Goal: Find specific page/section: Find specific page/section

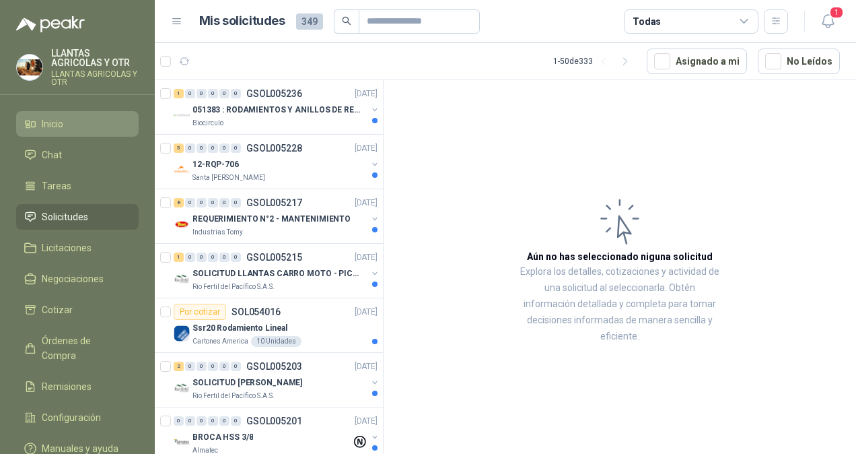
click at [100, 116] on li "Inicio" at bounding box center [77, 123] width 106 height 15
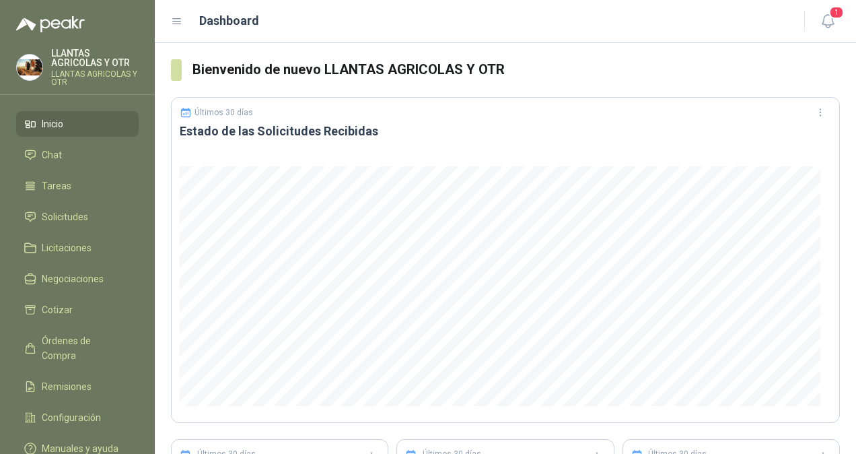
click at [100, 116] on li "Inicio" at bounding box center [77, 123] width 106 height 15
click at [63, 217] on span "Solicitudes" at bounding box center [65, 216] width 46 height 15
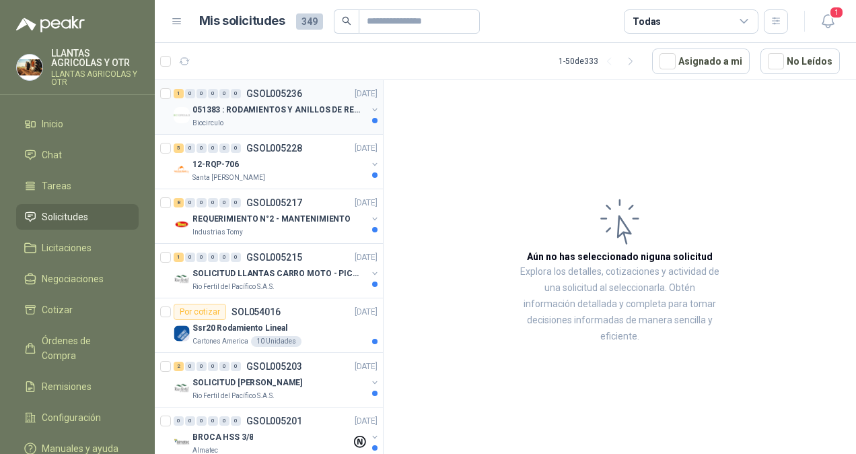
click at [249, 125] on div "Biocirculo" at bounding box center [280, 123] width 174 height 11
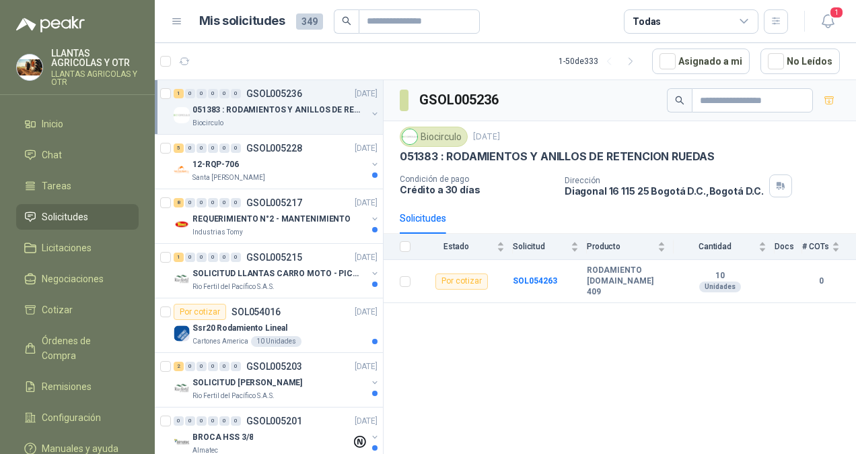
drag, startPoint x: 345, startPoint y: 213, endPoint x: 310, endPoint y: 111, distance: 107.3
click at [310, 111] on p "051383 : RODAMIENTOS Y ANILLOS DE RETENCION RUEDAS" at bounding box center [277, 110] width 168 height 13
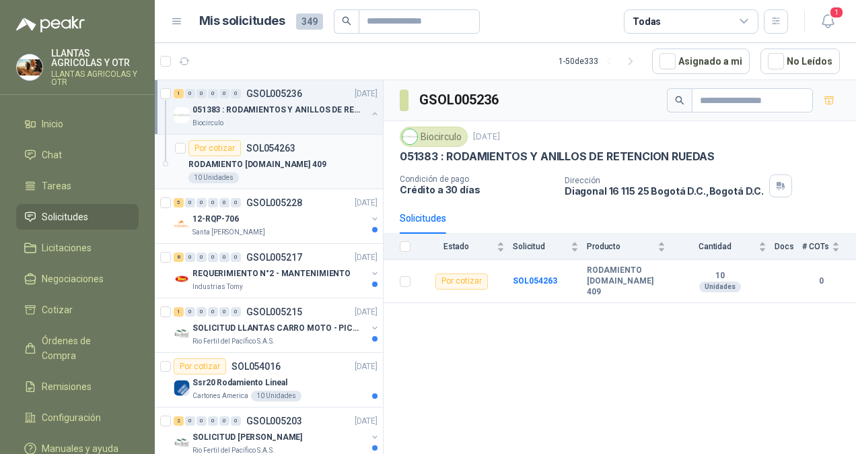
click at [308, 145] on div "Por cotizar SOL054263" at bounding box center [283, 148] width 189 height 16
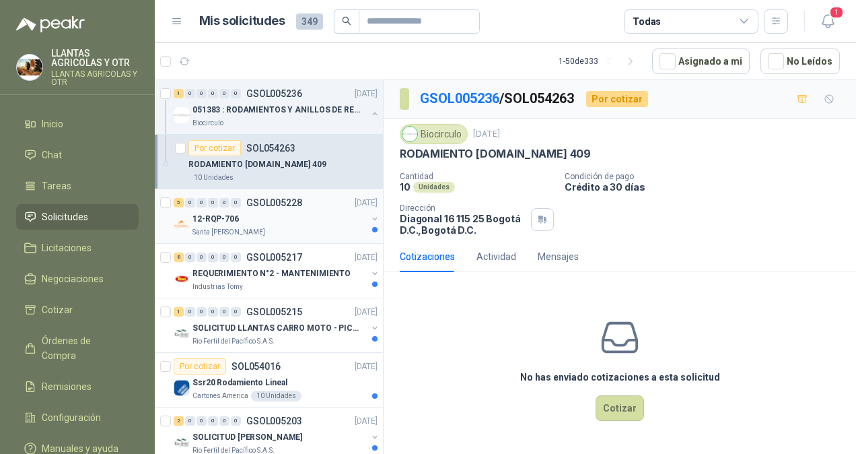
click at [318, 211] on div "12-RQP-706" at bounding box center [280, 219] width 174 height 16
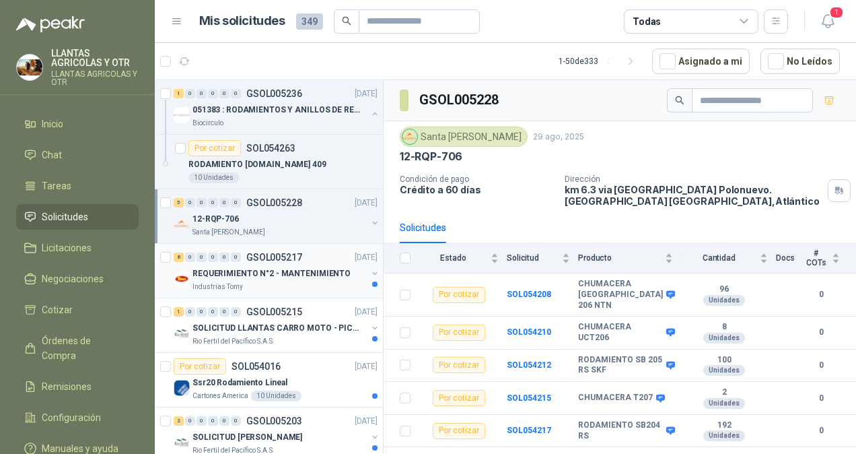
click at [327, 263] on div "8 0 0 0 0 0 GSOL005217 [DATE]" at bounding box center [277, 257] width 207 height 16
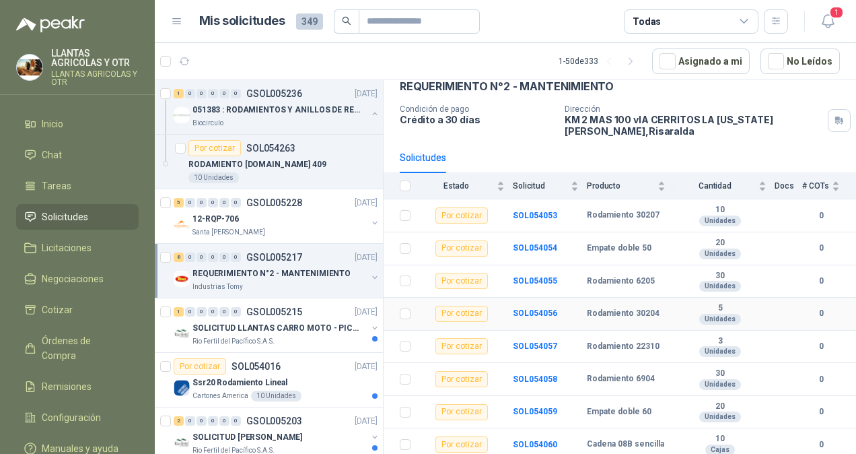
scroll to position [71, 0]
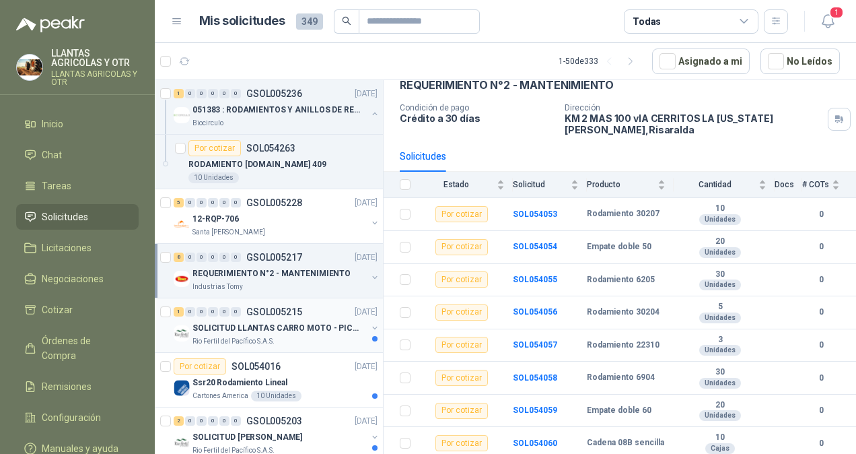
click at [281, 323] on p "SOLICITUD LLANTAS CARRO MOTO - PICHINDE" at bounding box center [277, 328] width 168 height 13
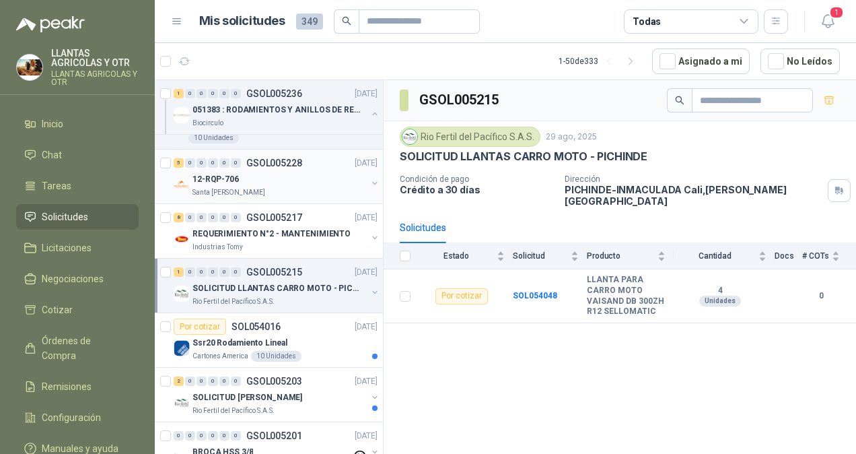
scroll to position [67, 0]
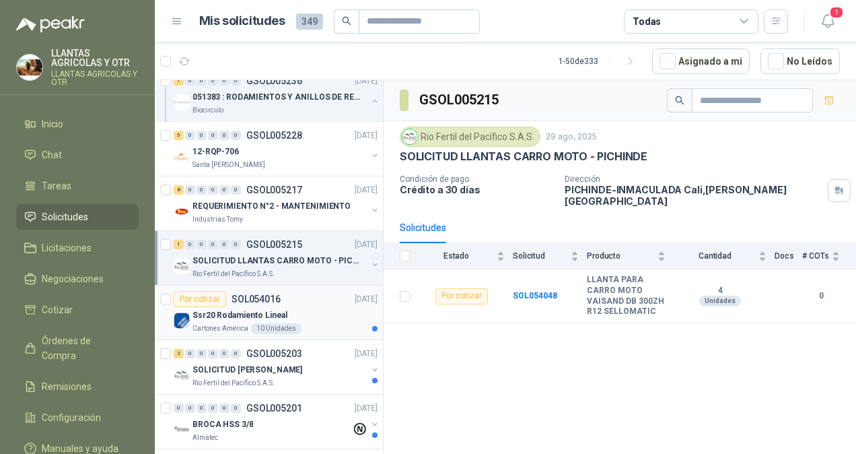
click at [263, 310] on p "Ssr20 Rodamiento Lineal" at bounding box center [240, 315] width 95 height 13
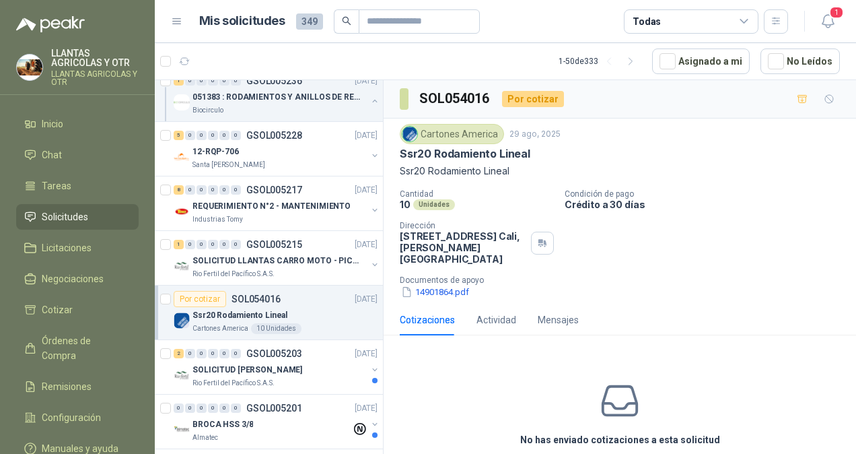
scroll to position [47, 0]
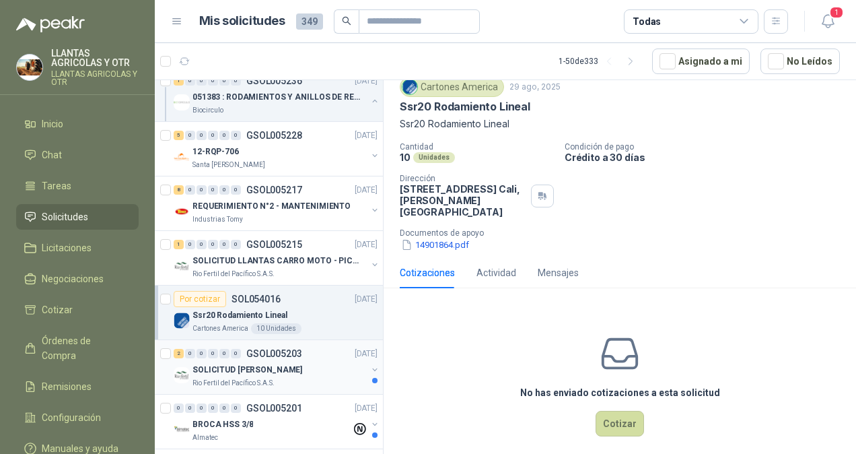
click at [230, 341] on div "2 0 0 0 0 0 GSOL005203 [DATE] SOLICITUD [PERSON_NAME] Rio Fertil del Pacífico S…" at bounding box center [269, 367] width 228 height 55
click at [285, 380] on div "Rio Fertil del Pacífico S.A.S." at bounding box center [280, 383] width 174 height 11
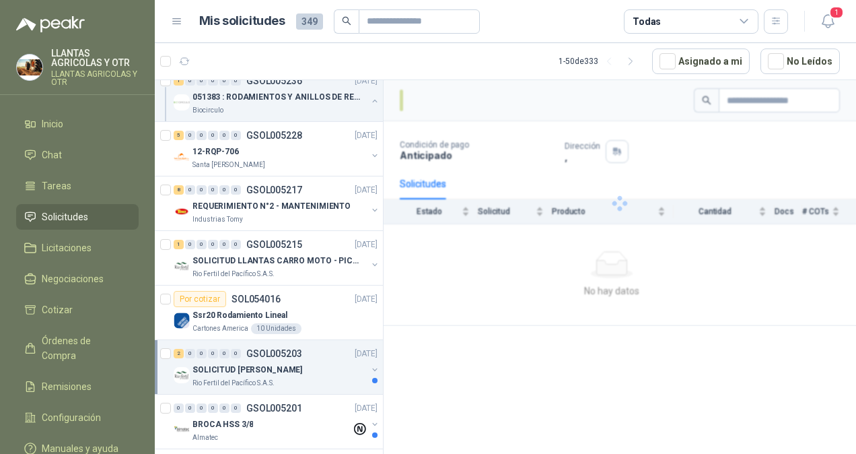
scroll to position [202, 0]
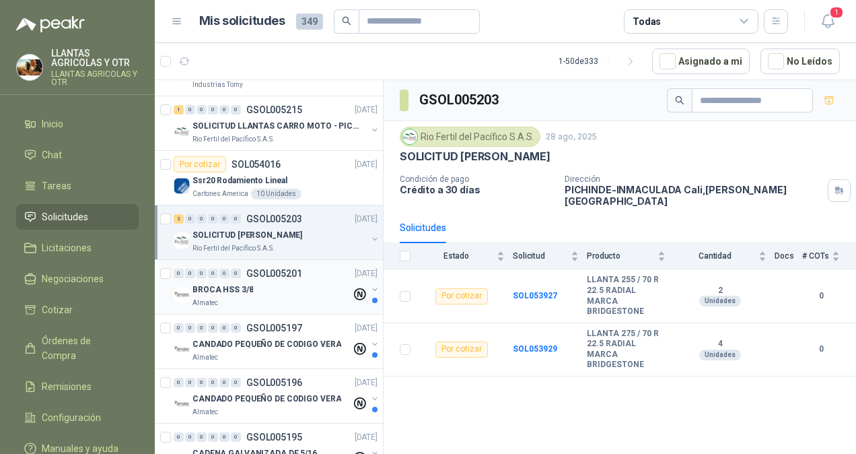
click at [288, 292] on div "BROCA HSS 3/8" at bounding box center [272, 289] width 159 height 16
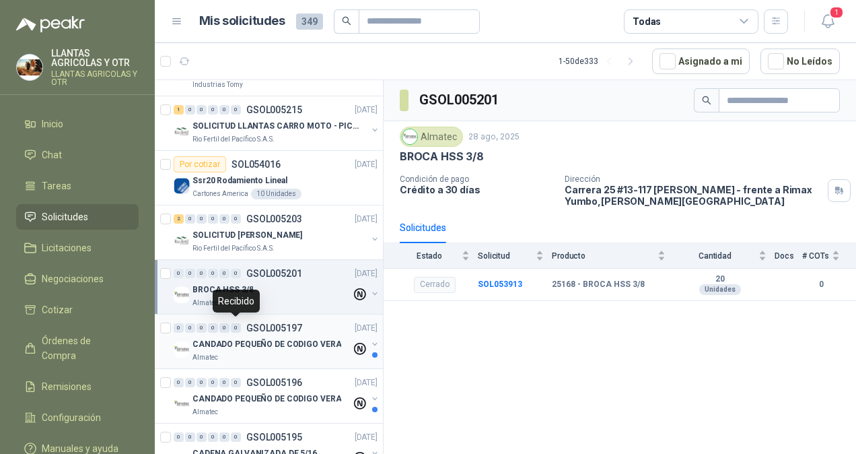
click at [240, 328] on div "0" at bounding box center [236, 327] width 10 height 9
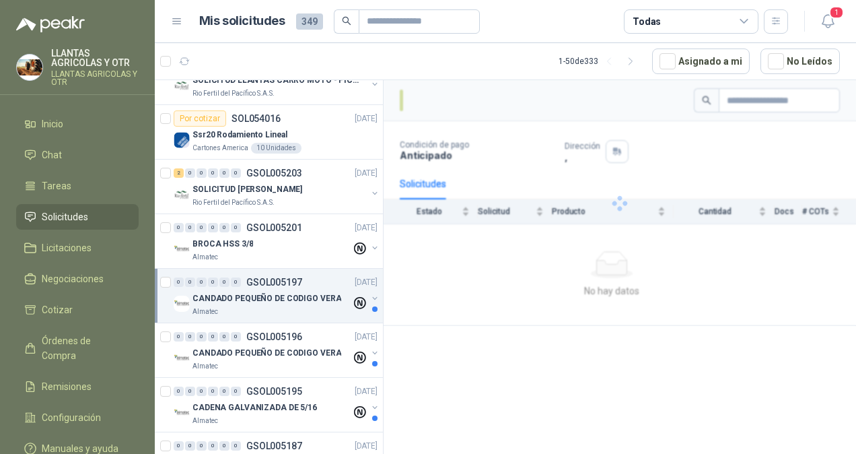
scroll to position [269, 0]
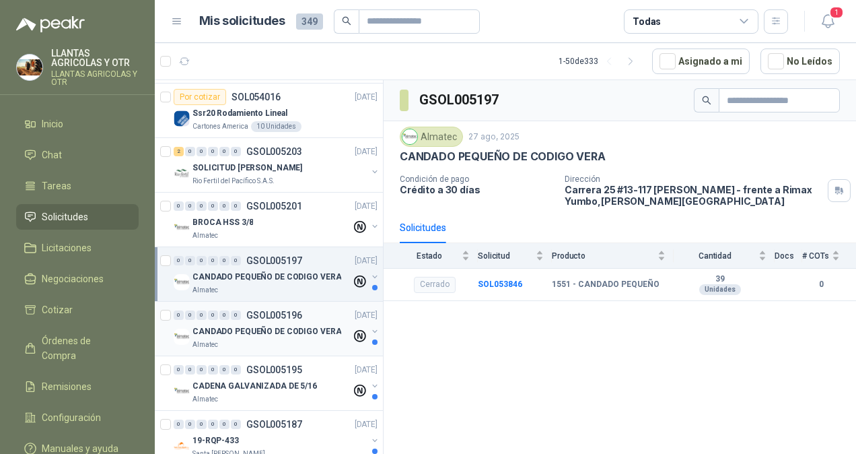
click at [292, 344] on div "Almatec" at bounding box center [272, 344] width 159 height 11
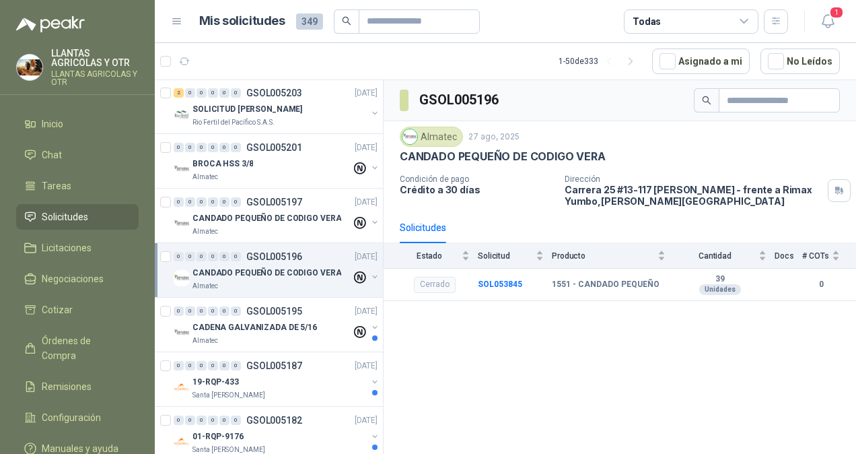
scroll to position [404, 0]
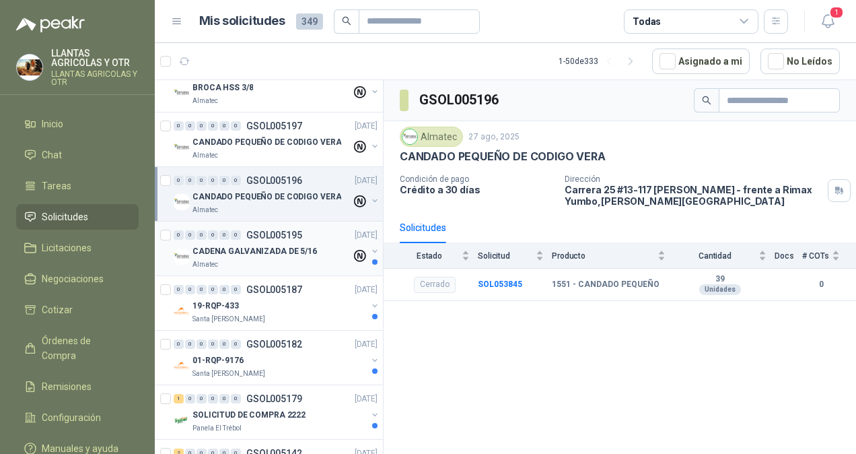
click at [294, 259] on div "Almatec" at bounding box center [272, 264] width 159 height 11
click at [312, 244] on div "CADENA GALVANIZADA DE 5/16" at bounding box center [272, 251] width 159 height 16
click at [301, 259] on div "Almatec" at bounding box center [272, 264] width 159 height 11
click at [273, 137] on p "CANDADO PEQUEÑO DE CODIGO VERA" at bounding box center [267, 142] width 149 height 13
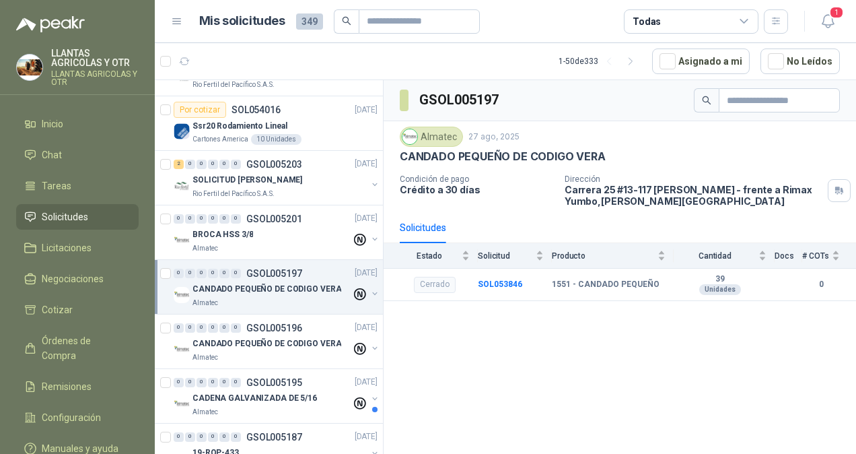
scroll to position [269, 0]
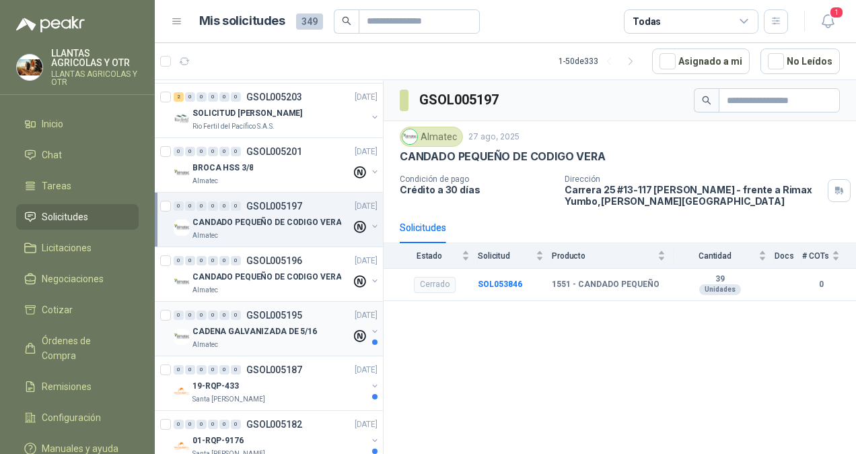
click at [288, 327] on p "CADENA GALVANIZADA DE 5/16" at bounding box center [255, 331] width 125 height 13
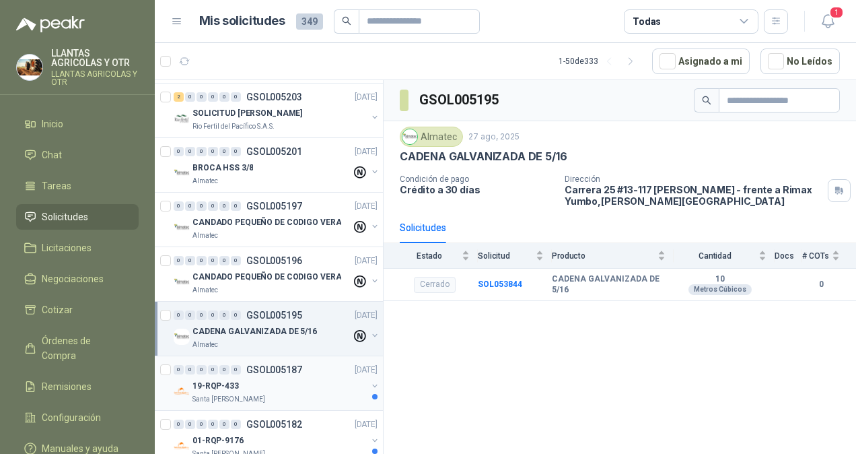
click at [283, 401] on div "Santa [PERSON_NAME]" at bounding box center [280, 399] width 174 height 11
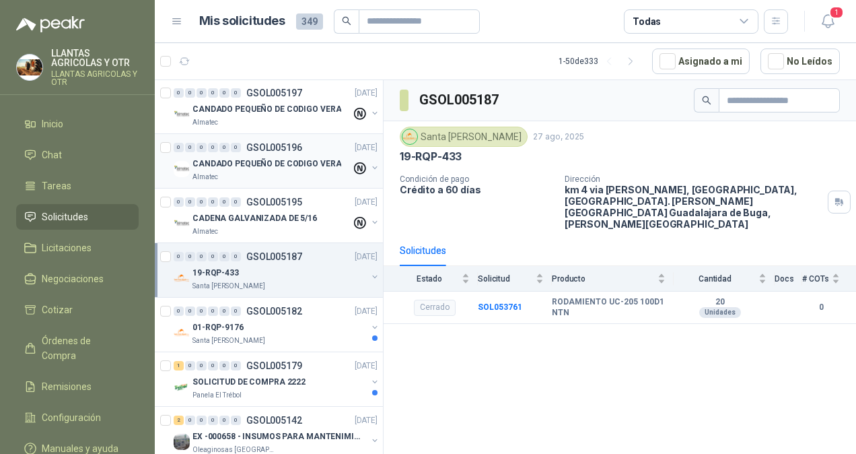
scroll to position [404, 0]
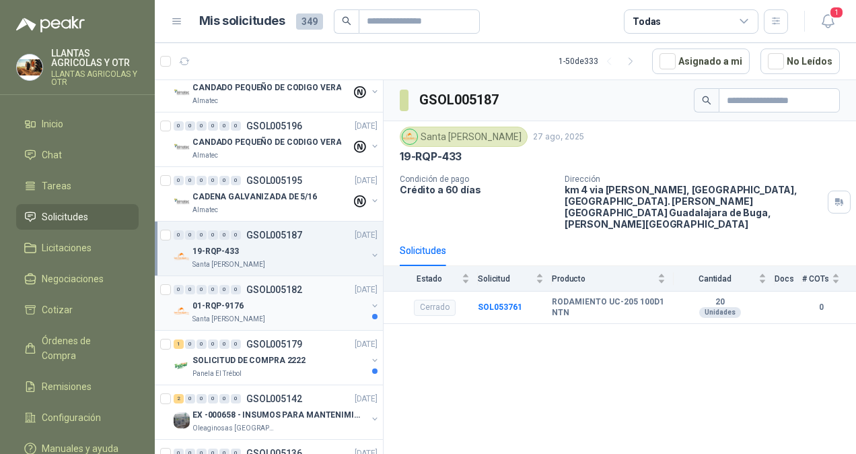
click at [287, 300] on div "01-RQP-9176" at bounding box center [280, 306] width 174 height 16
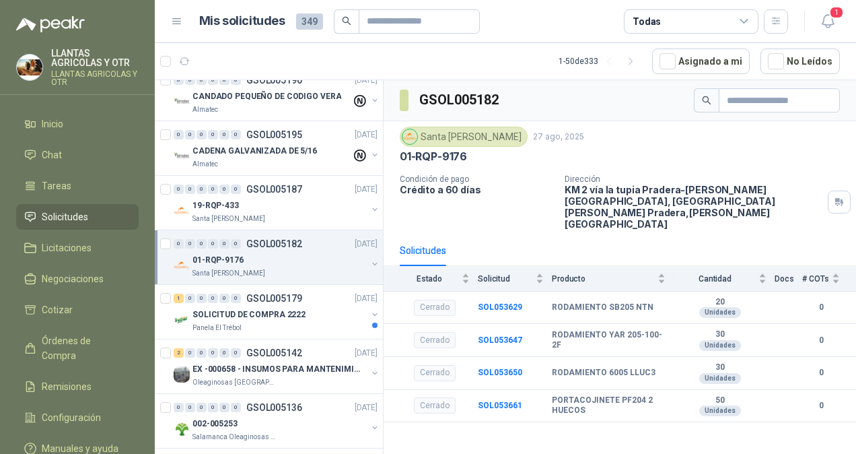
scroll to position [471, 0]
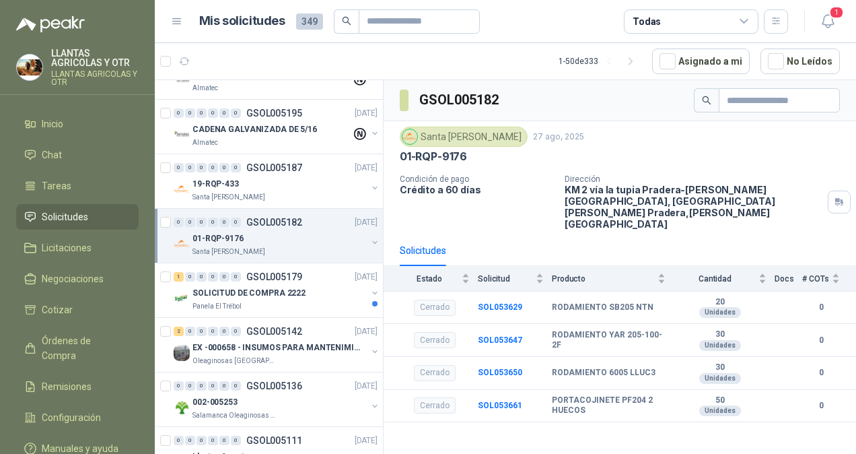
click at [287, 301] on div "Panela El Trébol" at bounding box center [280, 306] width 174 height 11
